Goal: Information Seeking & Learning: Find specific fact

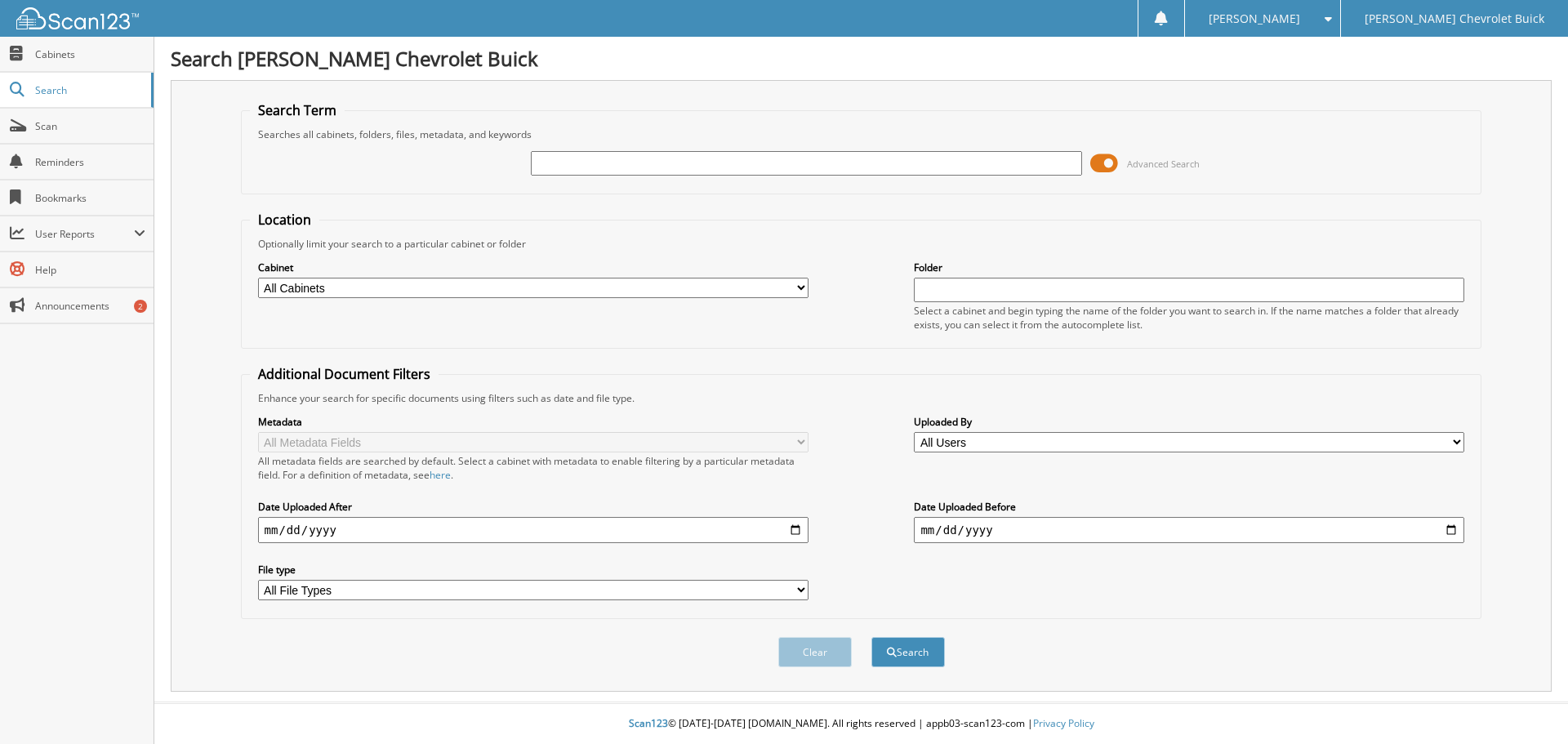
click at [927, 148] on div "Advanced Search" at bounding box center [861, 163] width 1223 height 44
click at [952, 190] on fieldset "Search Term Searches all cabinets, folders, files, metadata, and keywords Advan…" at bounding box center [862, 148] width 1242 height 93
click at [933, 160] on input "text" at bounding box center [806, 163] width 550 height 25
type input "72341"
click at [871, 636] on button "Search" at bounding box center [907, 651] width 73 height 30
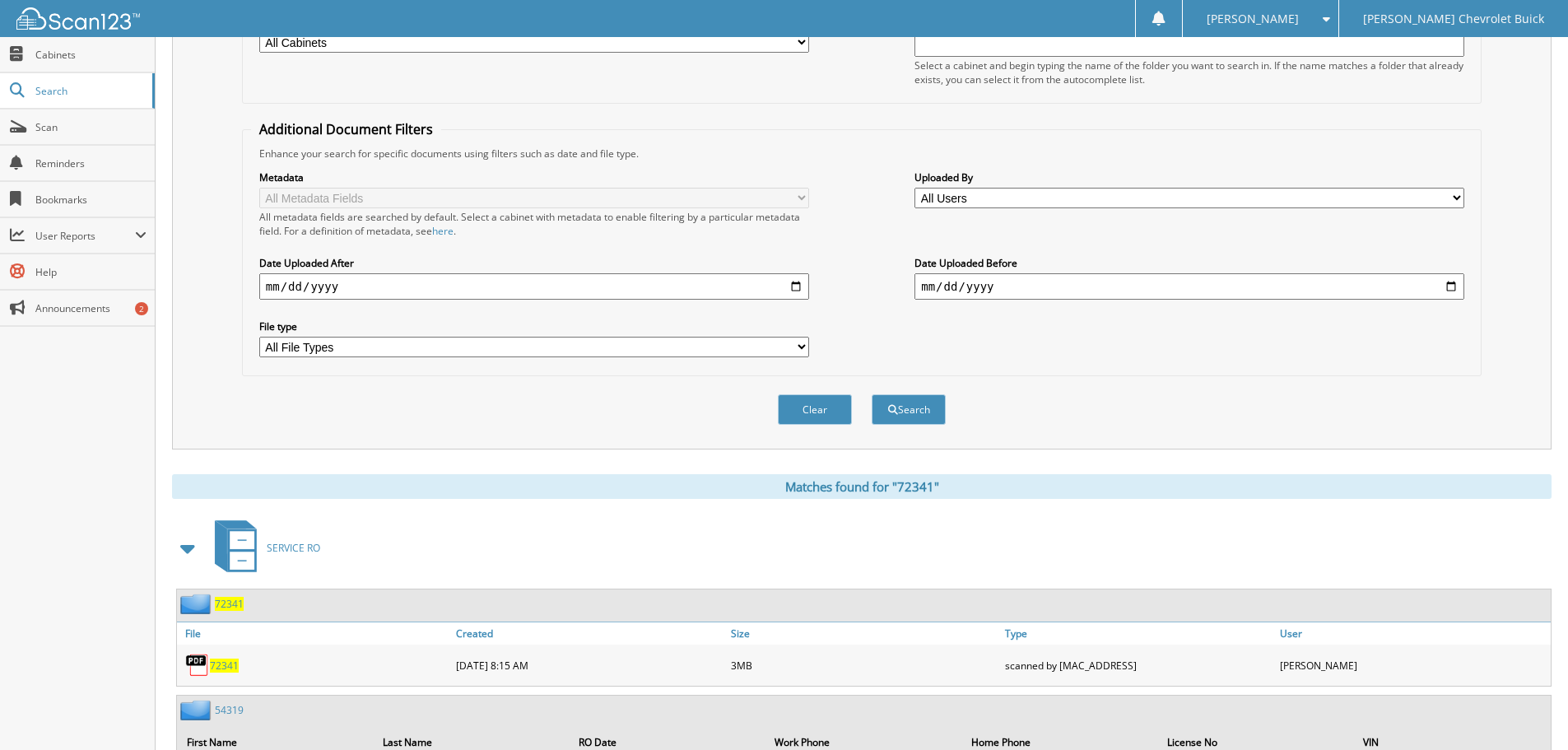
scroll to position [494, 0]
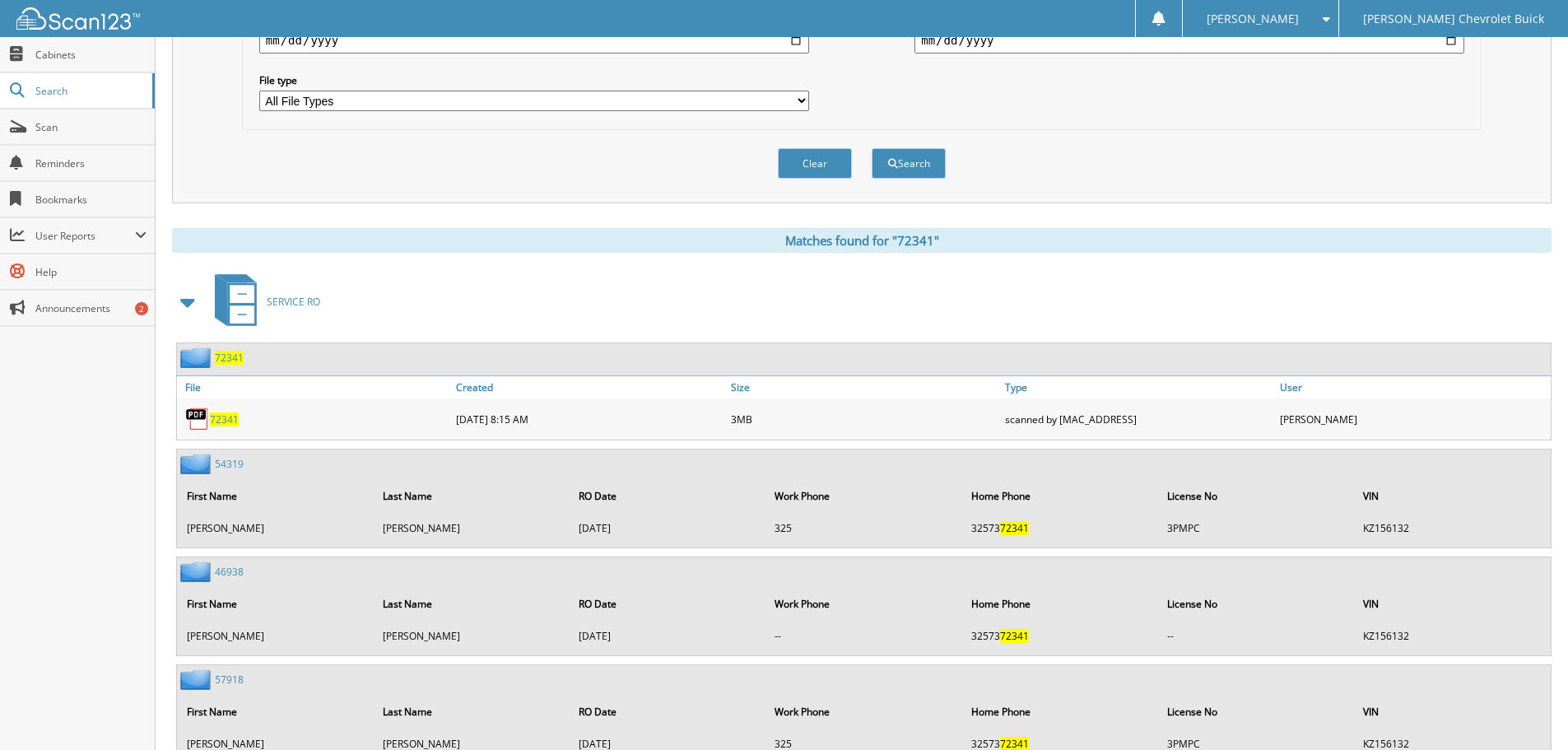
click at [228, 419] on span "72341" at bounding box center [224, 419] width 28 height 14
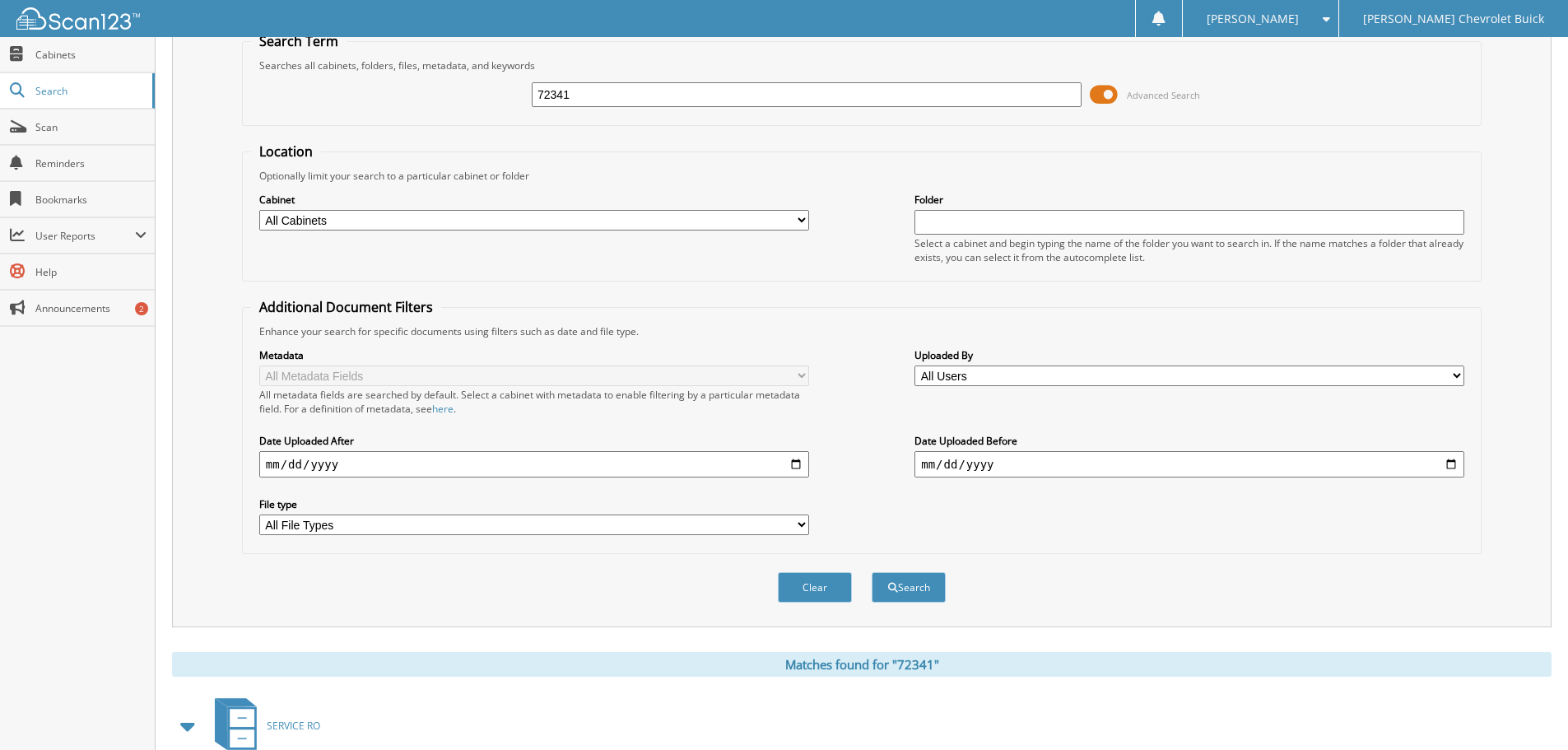
scroll to position [0, 0]
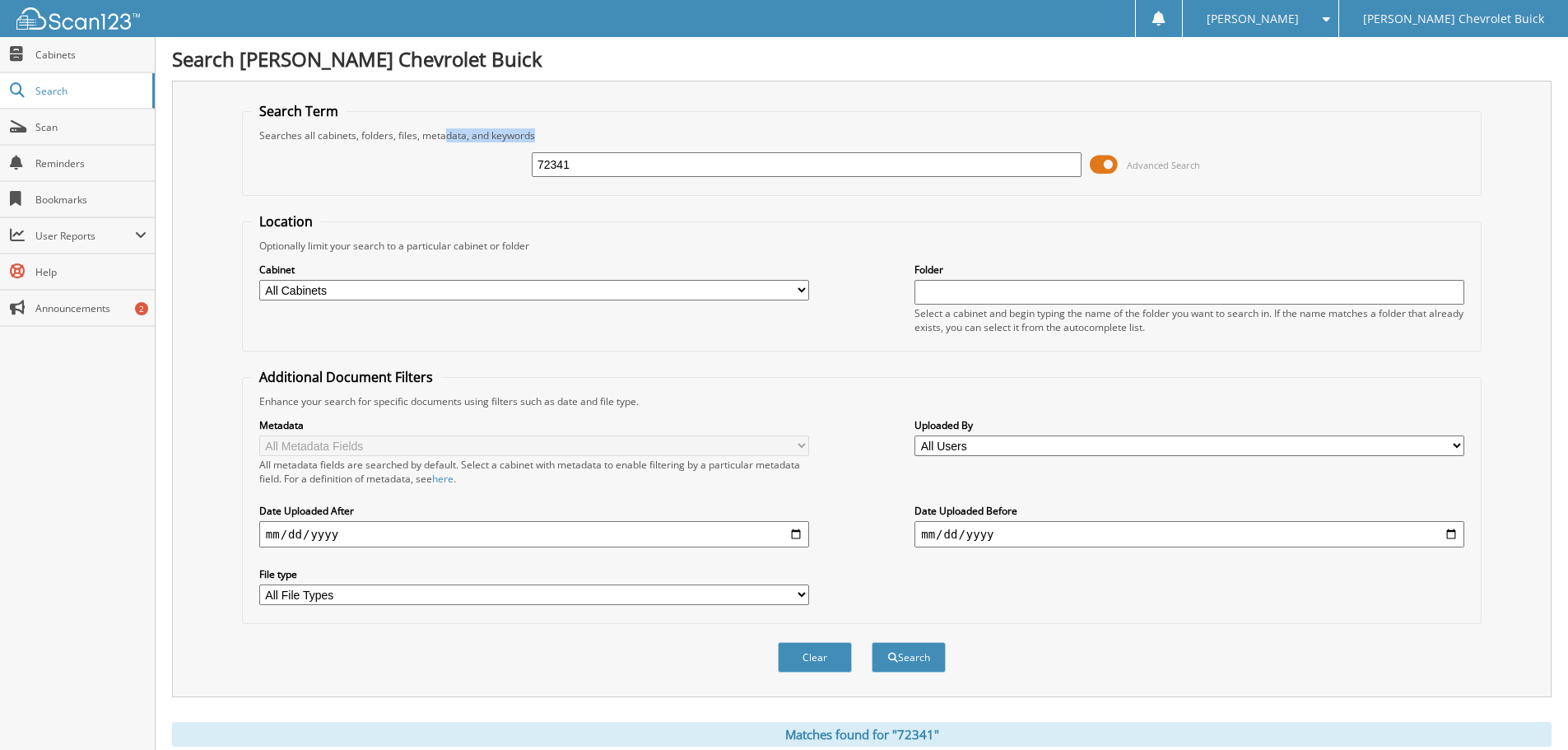
drag, startPoint x: 684, startPoint y: 152, endPoint x: 441, endPoint y: 135, distance: 243.6
click at [444, 135] on fieldset "Search Term Searches all cabinets, folders, files, metadata, and keywords 72341…" at bounding box center [861, 149] width 1240 height 94
drag, startPoint x: 588, startPoint y: 168, endPoint x: 431, endPoint y: 132, distance: 161.1
click at [431, 132] on fieldset "Search Term Searches all cabinets, folders, files, metadata, and keywords 72341…" at bounding box center [861, 149] width 1240 height 94
type input "72261"
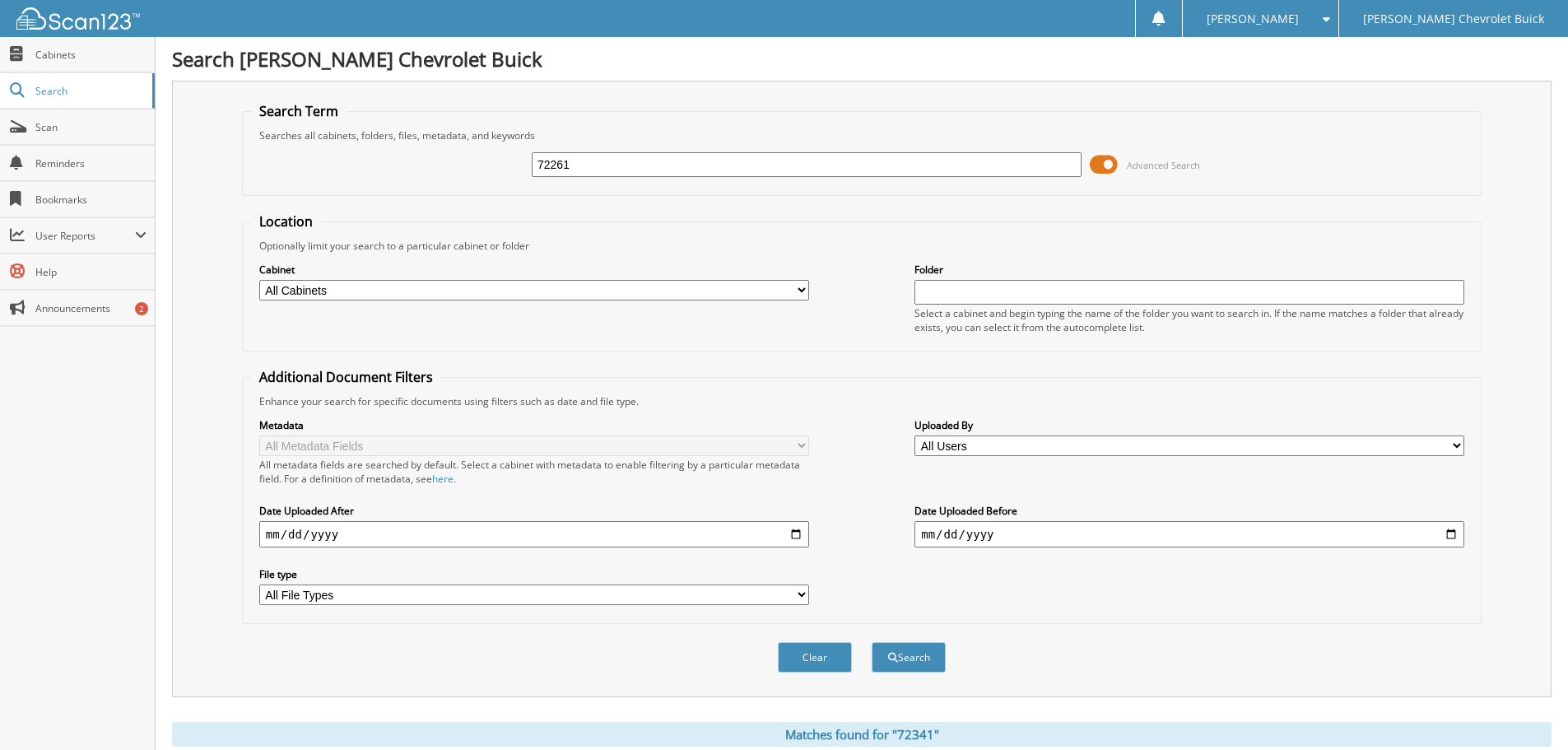
click at [872, 642] on button "Search" at bounding box center [908, 657] width 74 height 30
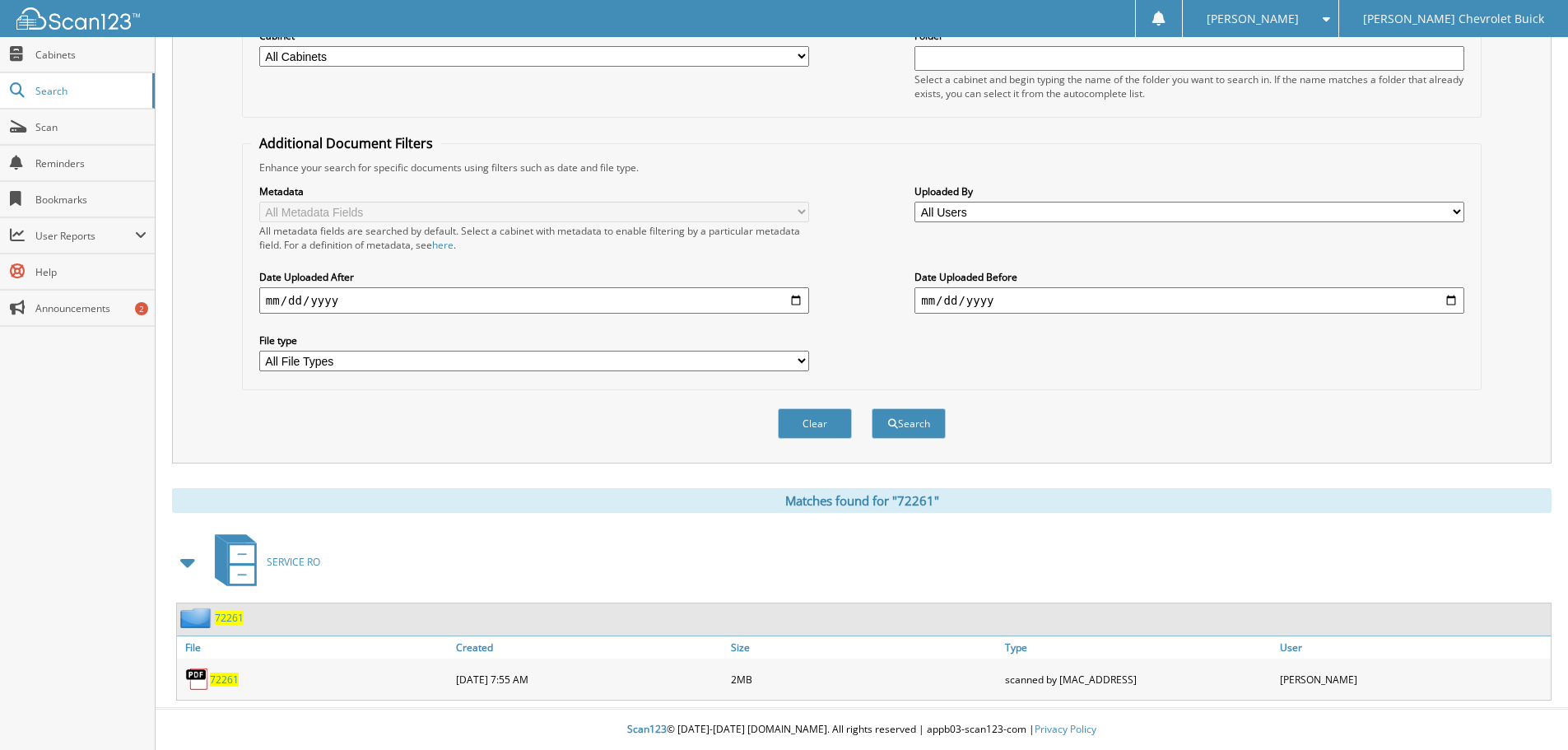
scroll to position [235, 0]
click at [221, 682] on span "72261" at bounding box center [224, 680] width 28 height 14
click at [116, 17] on img at bounding box center [78, 18] width 124 height 22
